Goal: Obtain resource: Download file/media

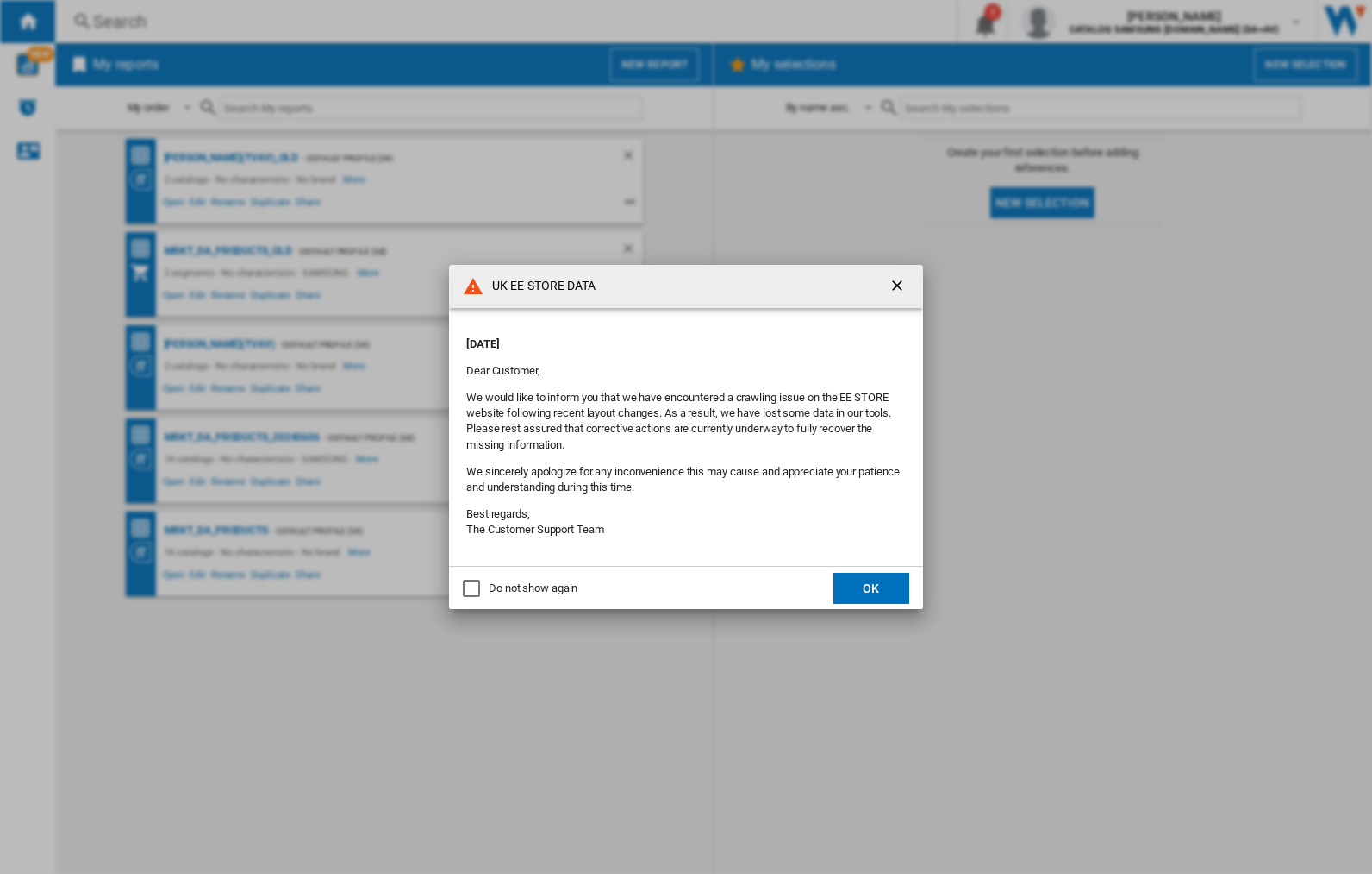
click at [872, 588] on button "OK" at bounding box center [871, 588] width 76 height 31
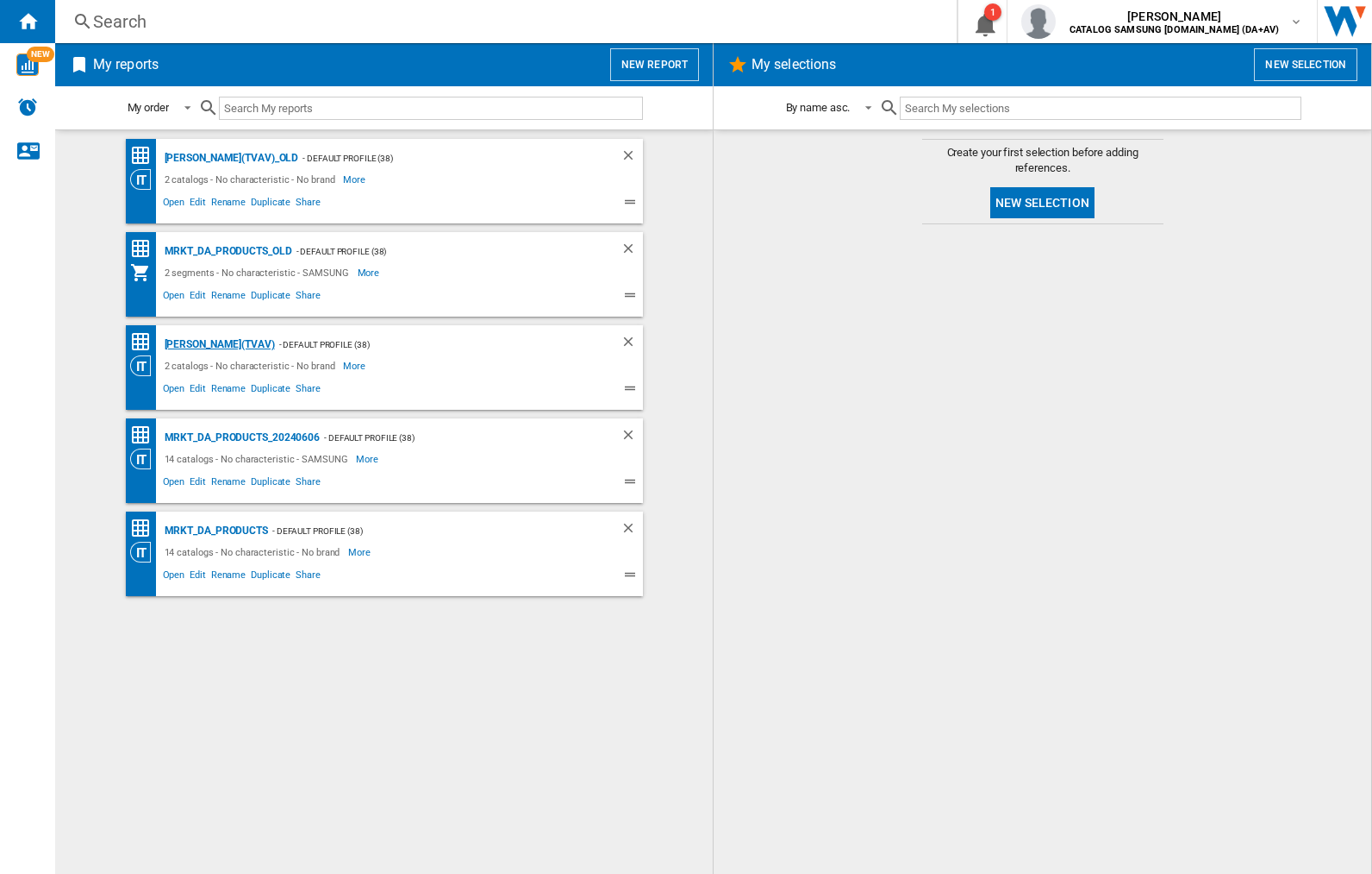
click at [189, 344] on div "[PERSON_NAME](TVAV)" at bounding box center [218, 345] width 115 height 22
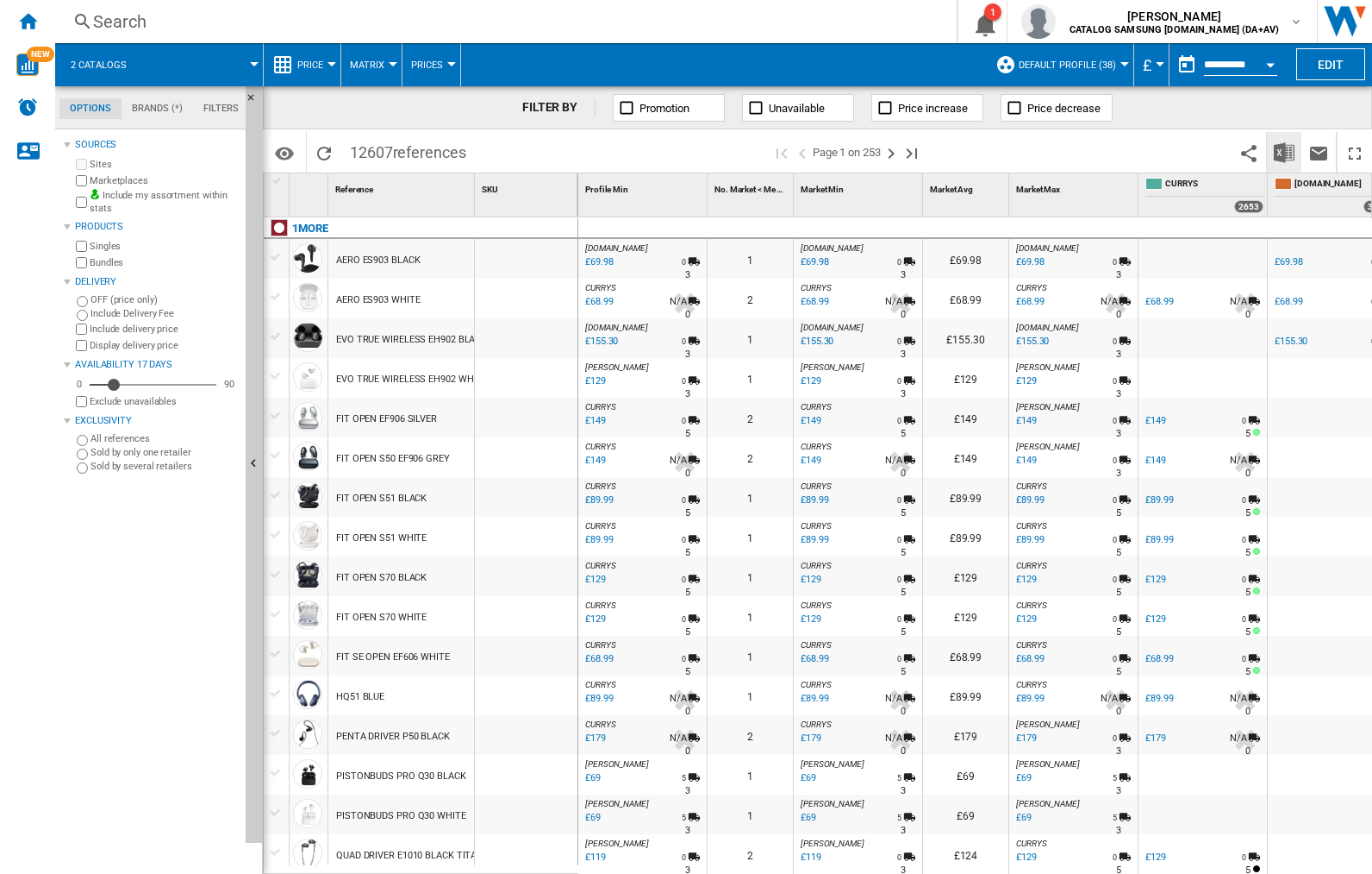
click at [1284, 152] on img "Download in Excel" at bounding box center [1285, 153] width 21 height 21
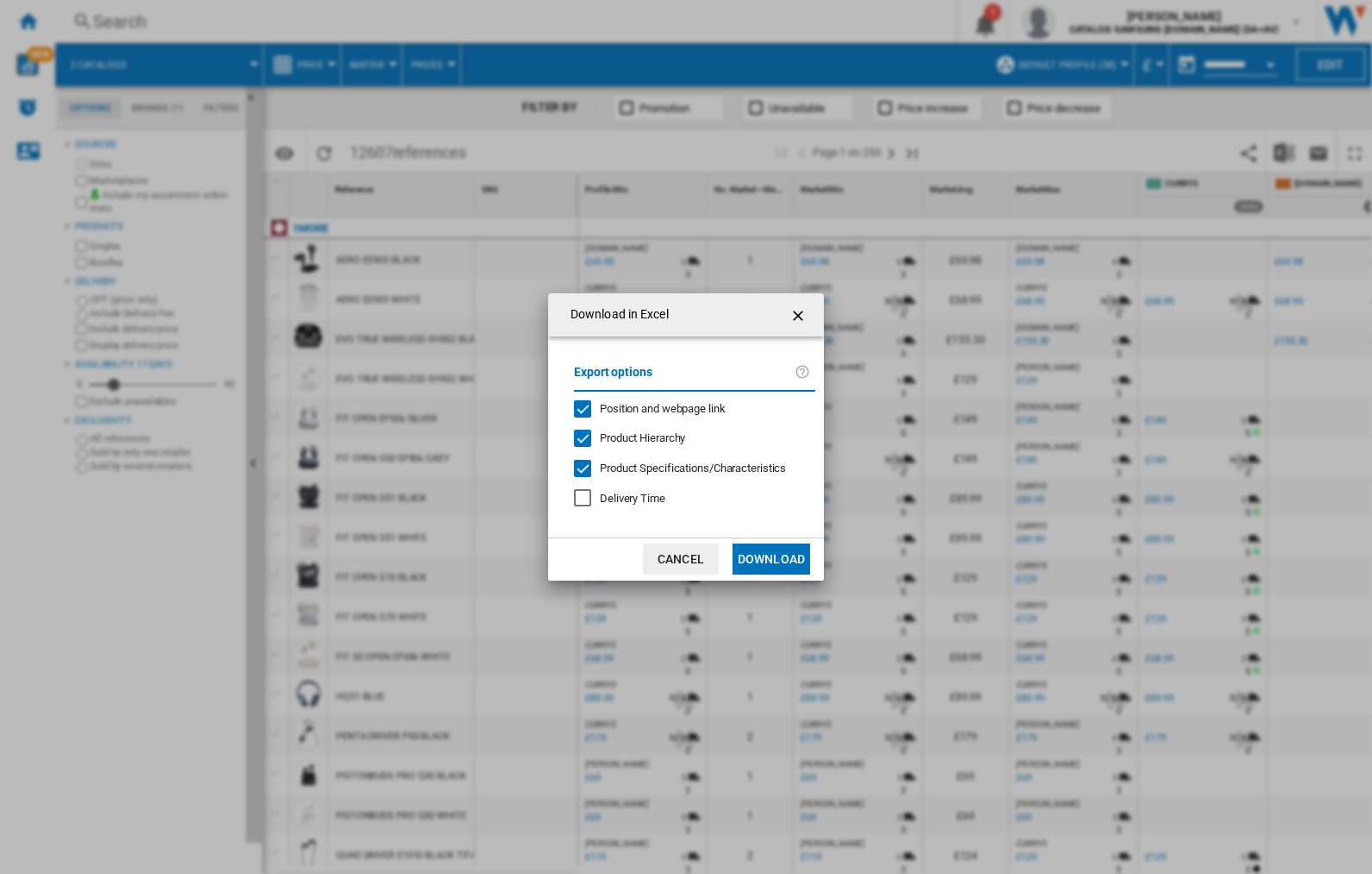
click at [688, 408] on span "Position and webpage link" at bounding box center [663, 409] width 126 height 13
click at [771, 559] on button "Download" at bounding box center [771, 559] width 77 height 31
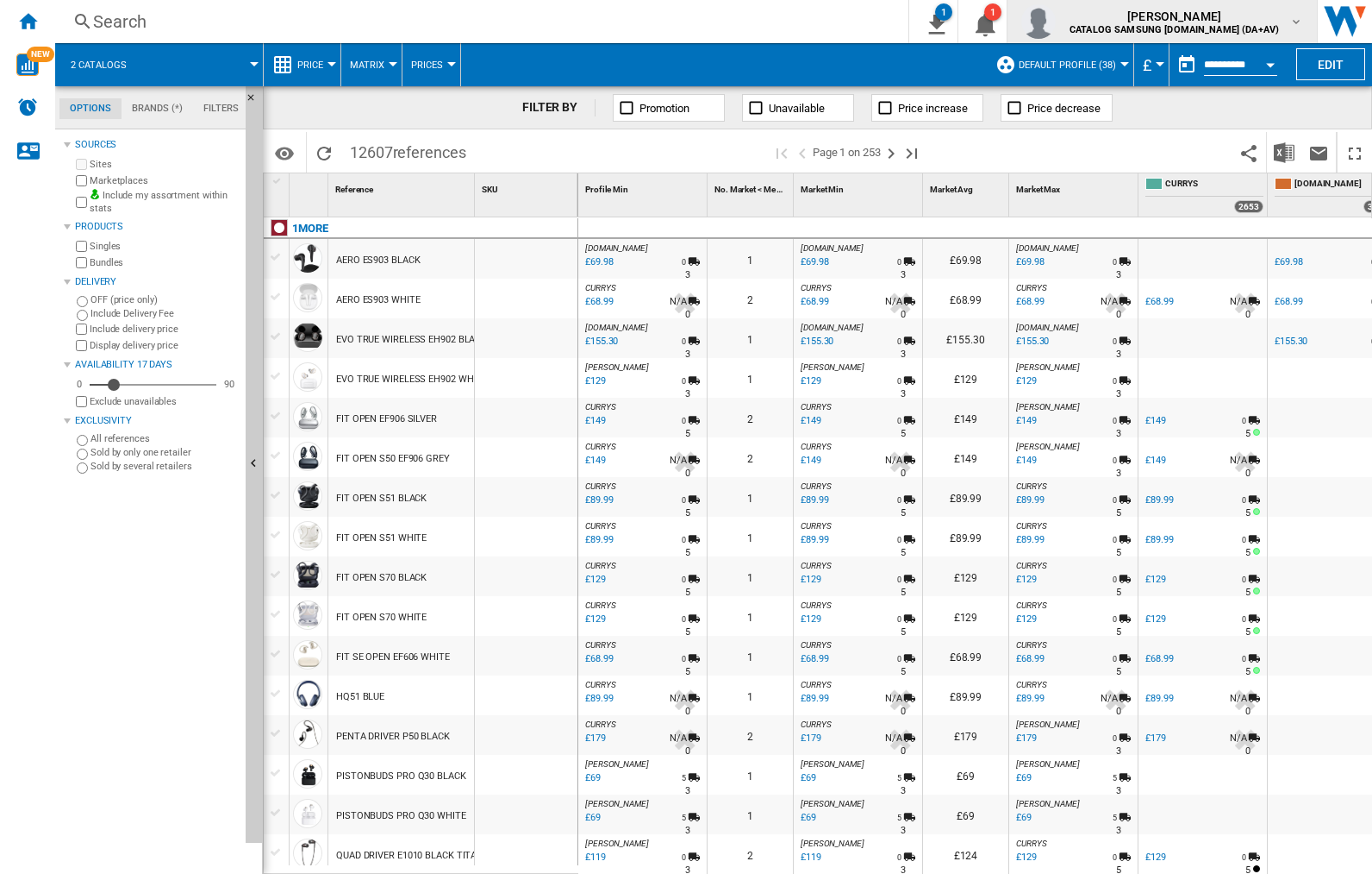
click at [1056, 22] on img "button" at bounding box center [1039, 22] width 34 height 34
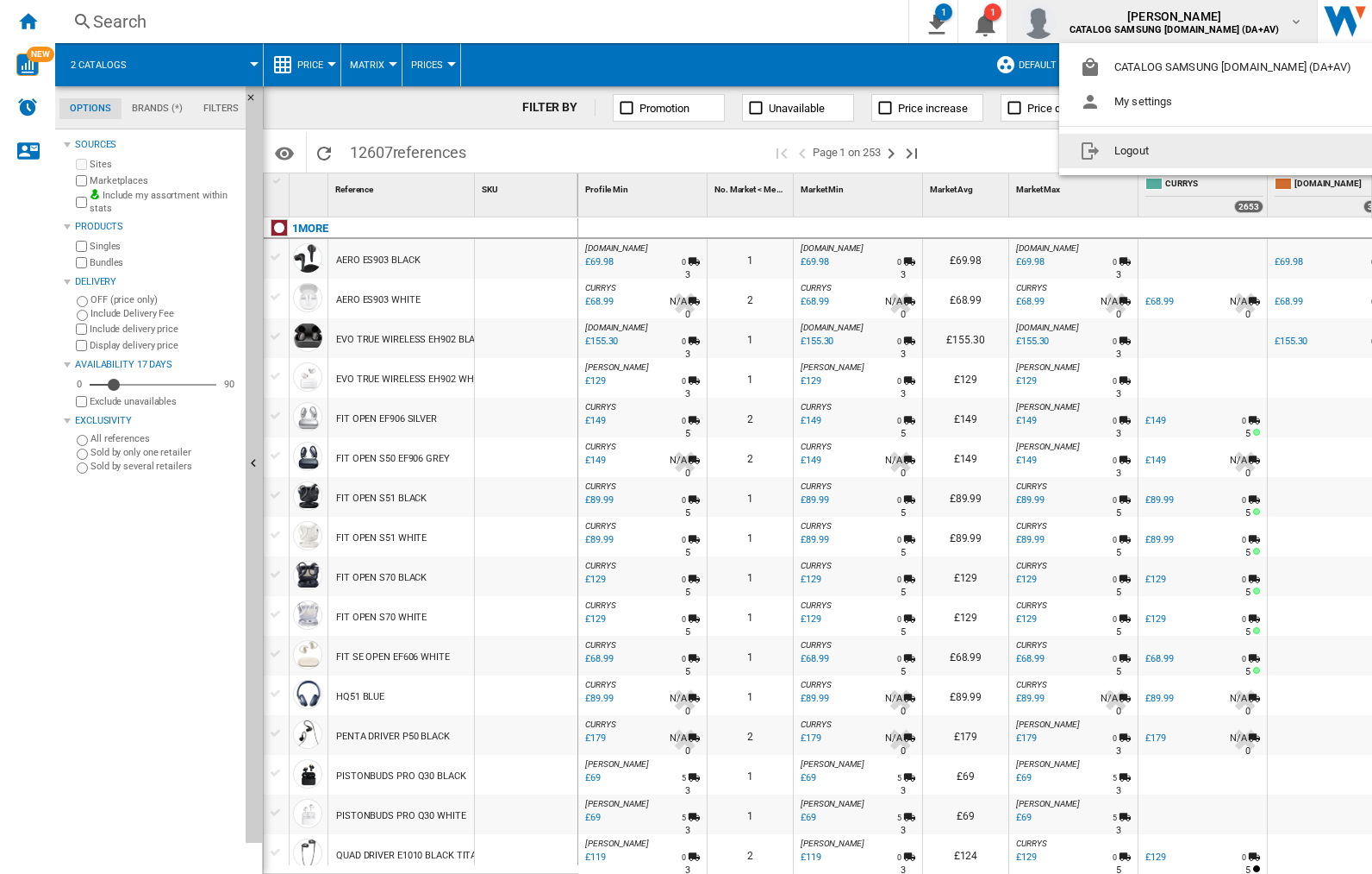
click at [1192, 151] on button "Logout" at bounding box center [1219, 151] width 320 height 34
